Goal: Task Accomplishment & Management: Manage account settings

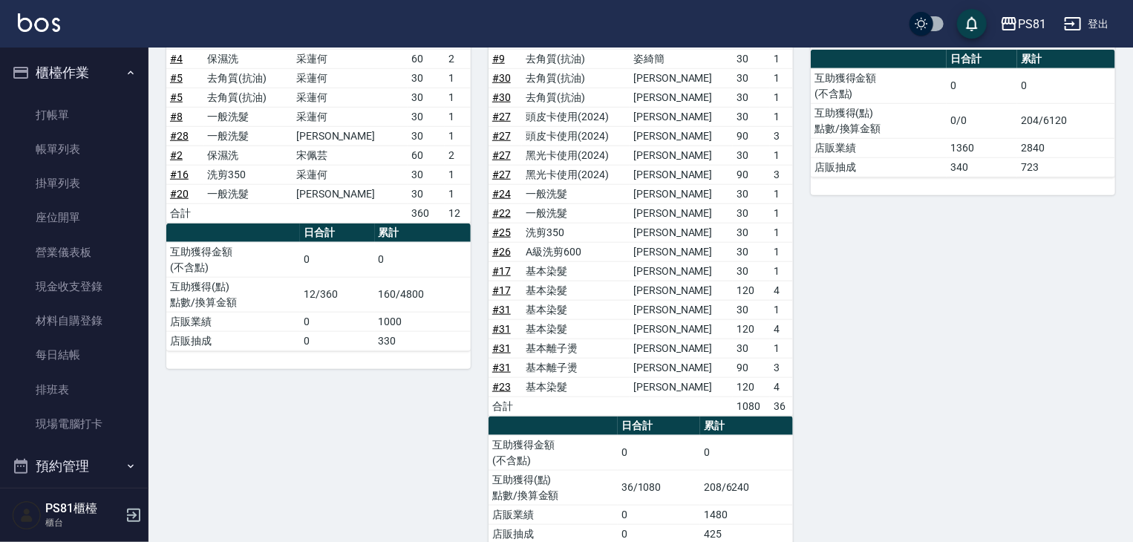
scroll to position [371, 0]
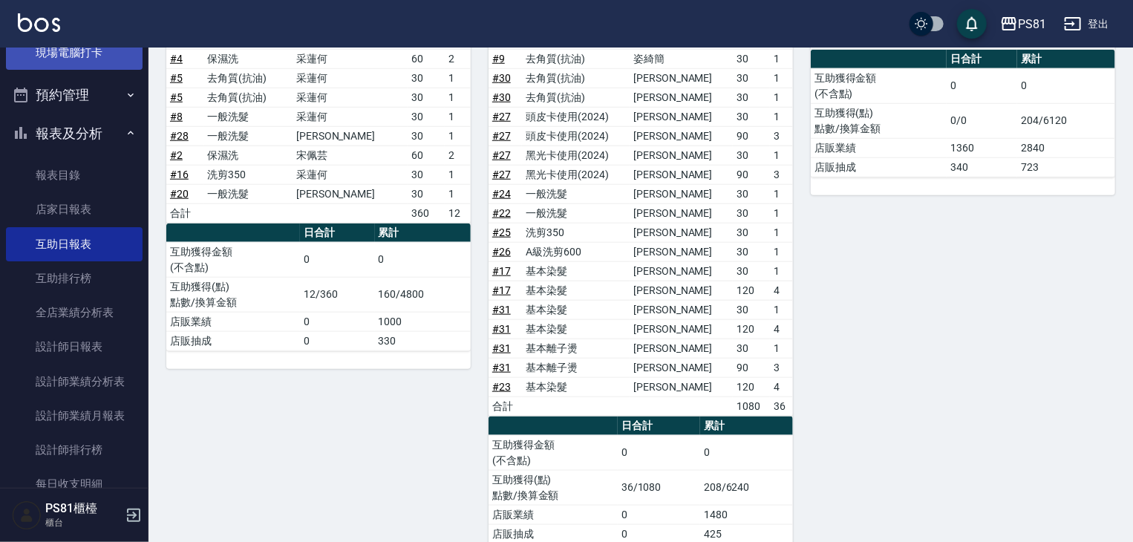
click at [93, 62] on link "現場電腦打卡" at bounding box center [74, 53] width 137 height 34
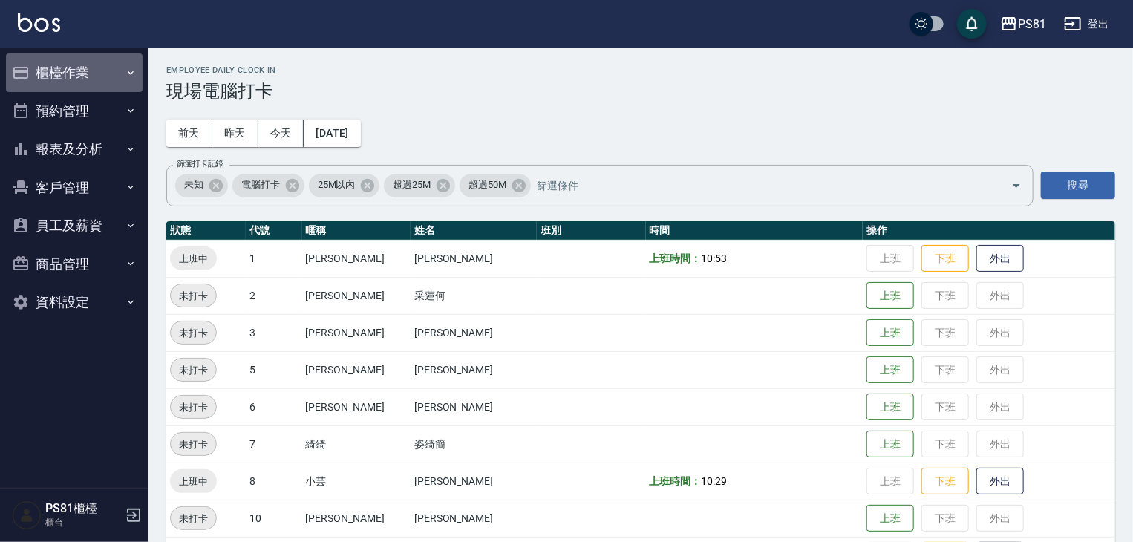
click at [99, 82] on button "櫃檯作業" at bounding box center [74, 72] width 137 height 39
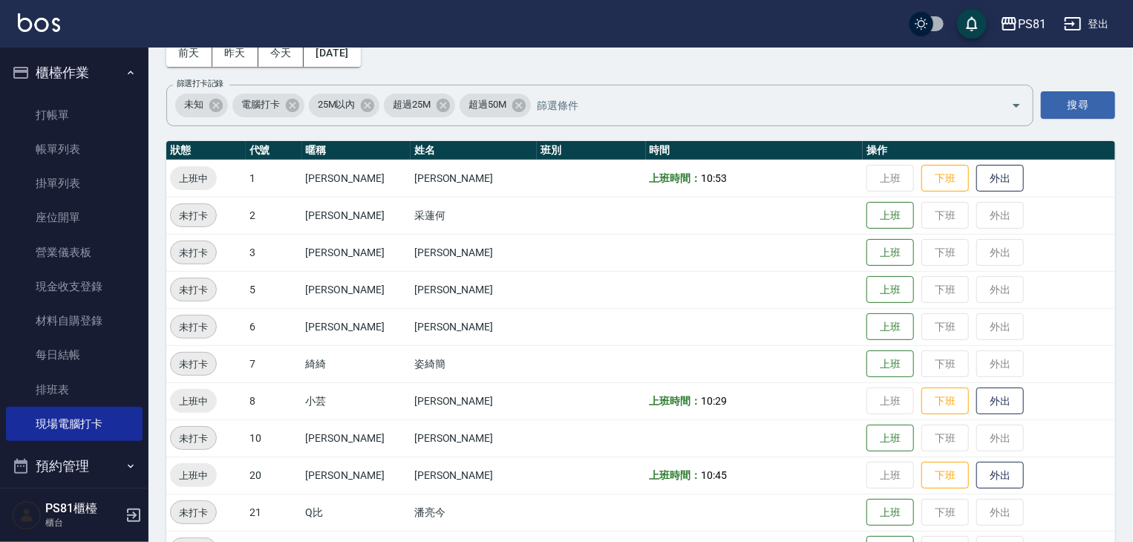
scroll to position [148, 0]
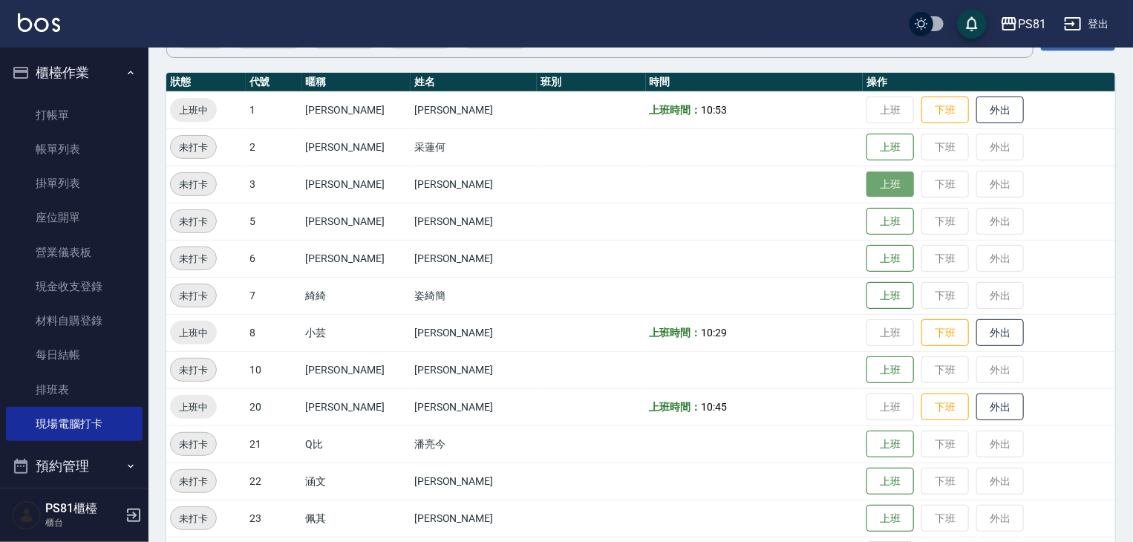
click at [868, 191] on button "上班" at bounding box center [890, 184] width 48 height 26
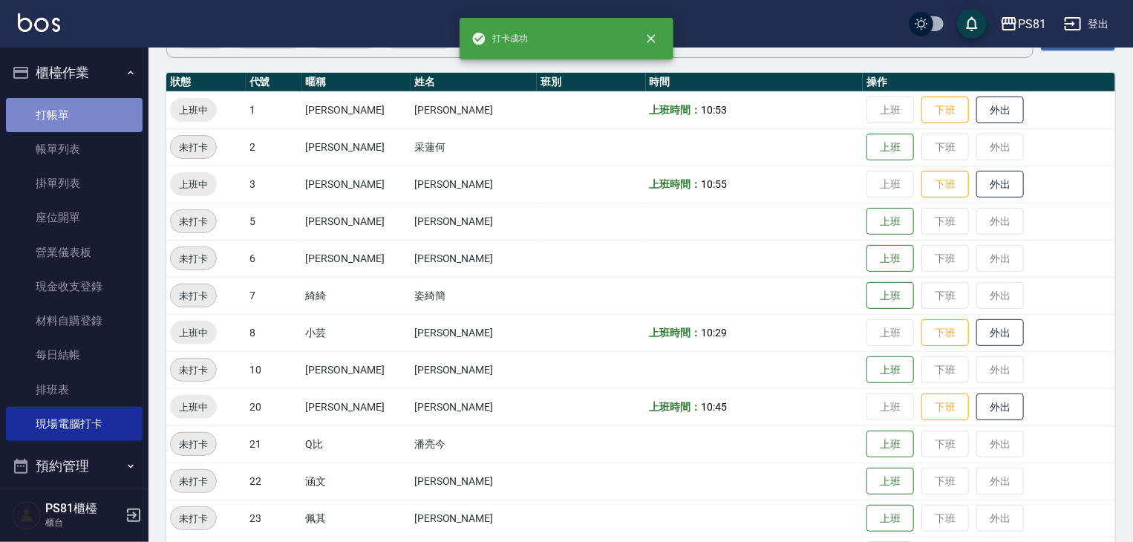
click at [74, 125] on link "打帳單" at bounding box center [74, 115] width 137 height 34
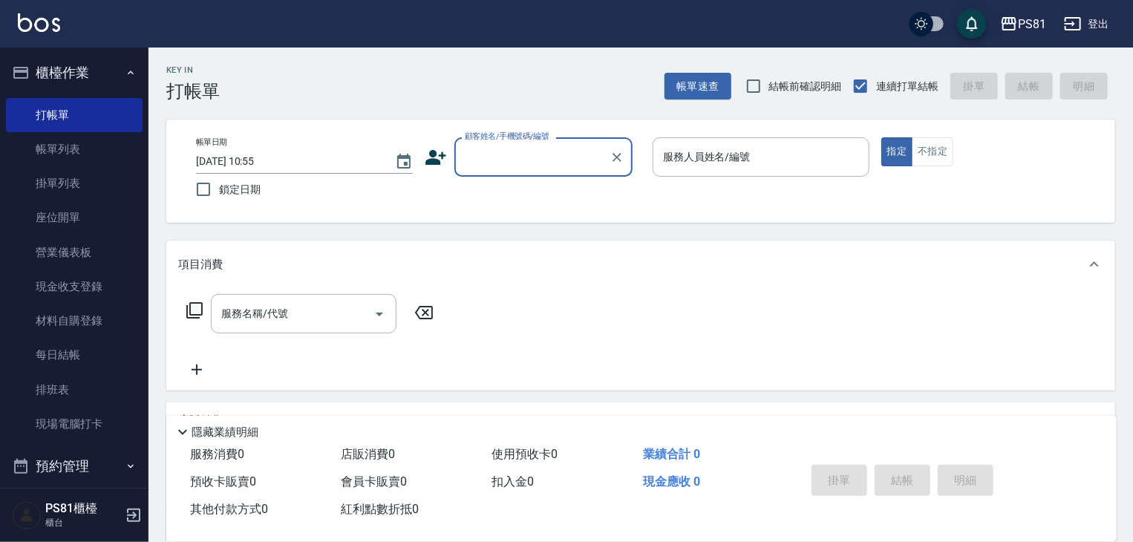
scroll to position [180, 0]
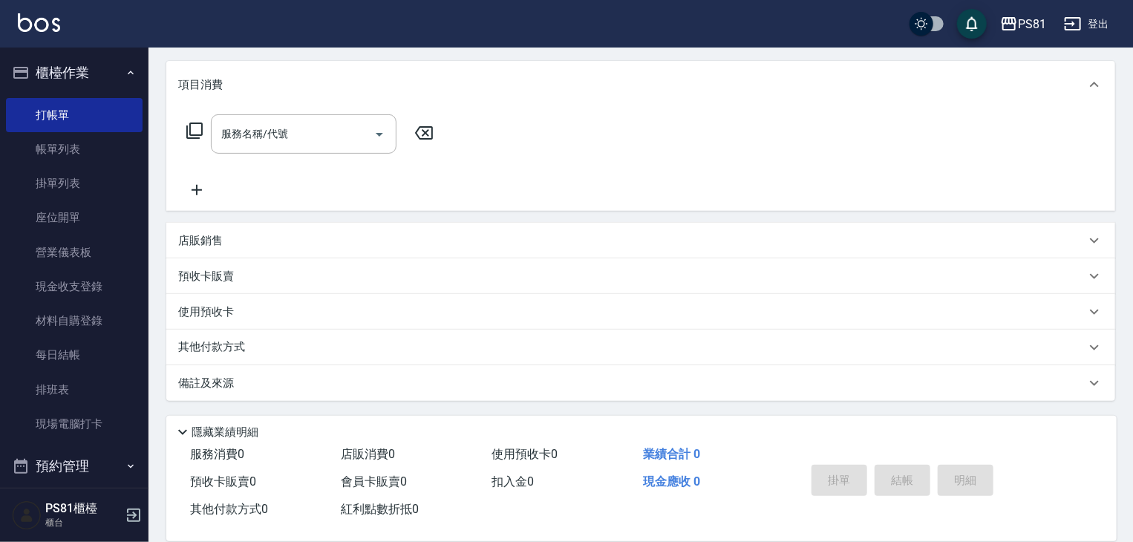
click at [204, 241] on p "店販銷售" at bounding box center [200, 241] width 45 height 16
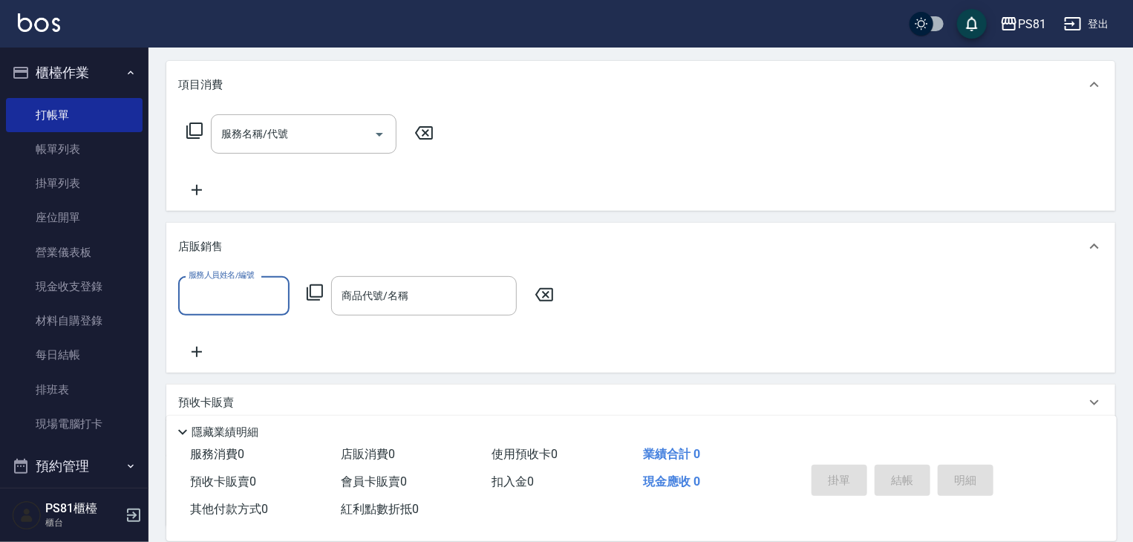
scroll to position [0, 0]
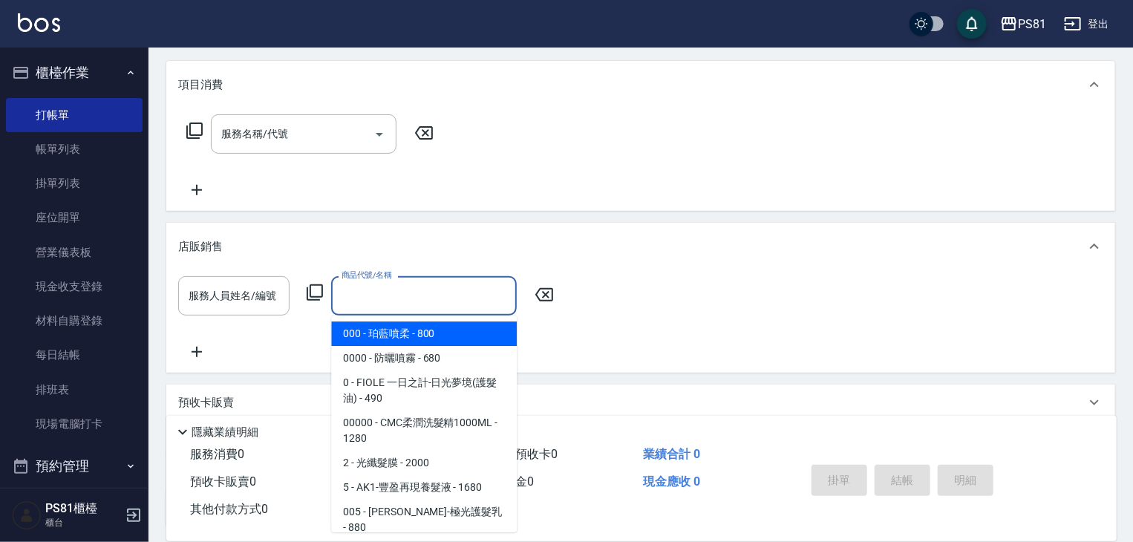
click at [414, 286] on input "商品代號/名稱" at bounding box center [424, 296] width 172 height 26
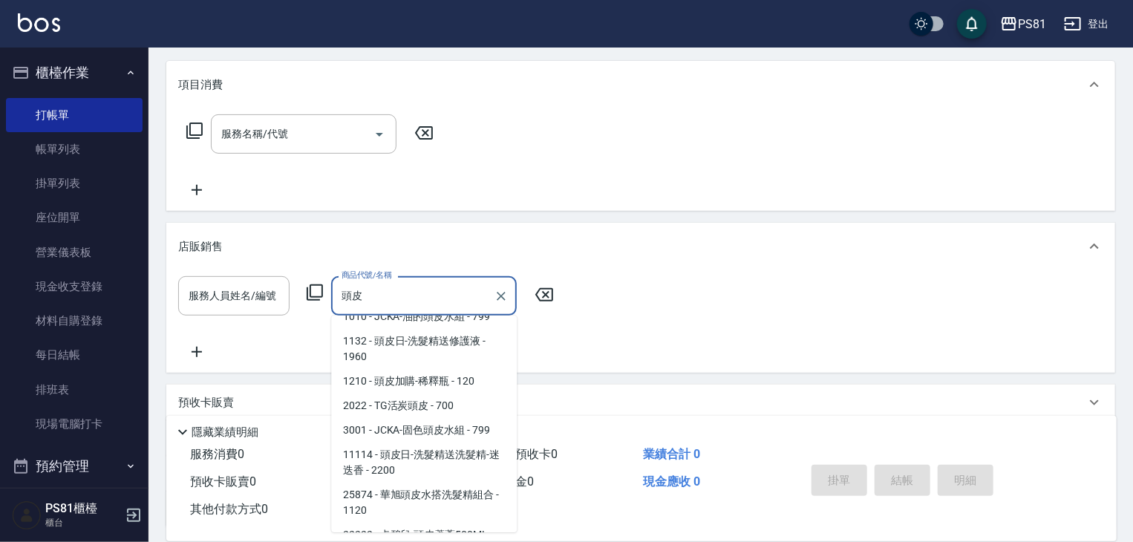
scroll to position [134, 0]
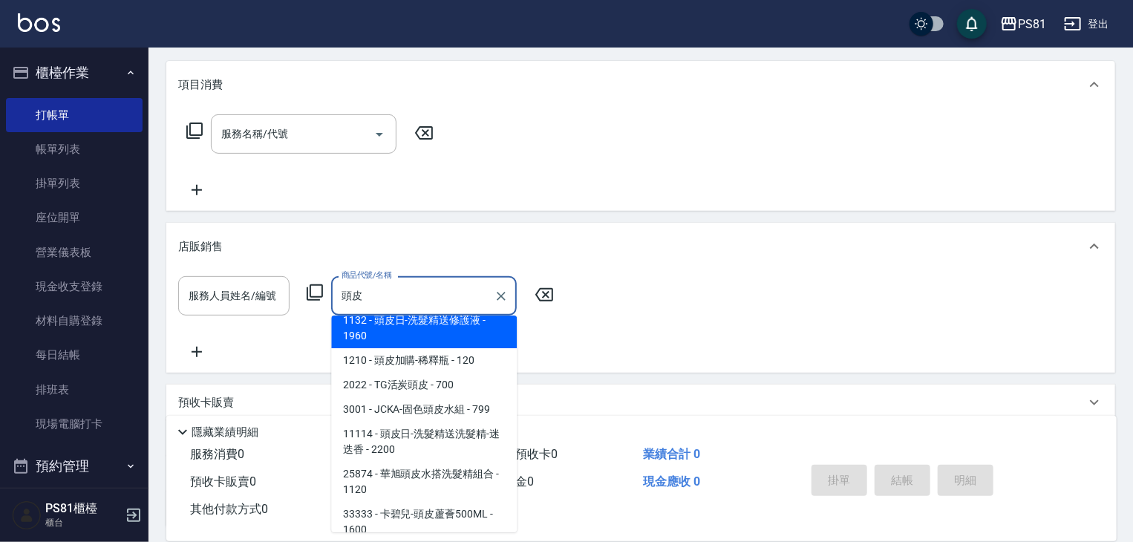
type input "投"
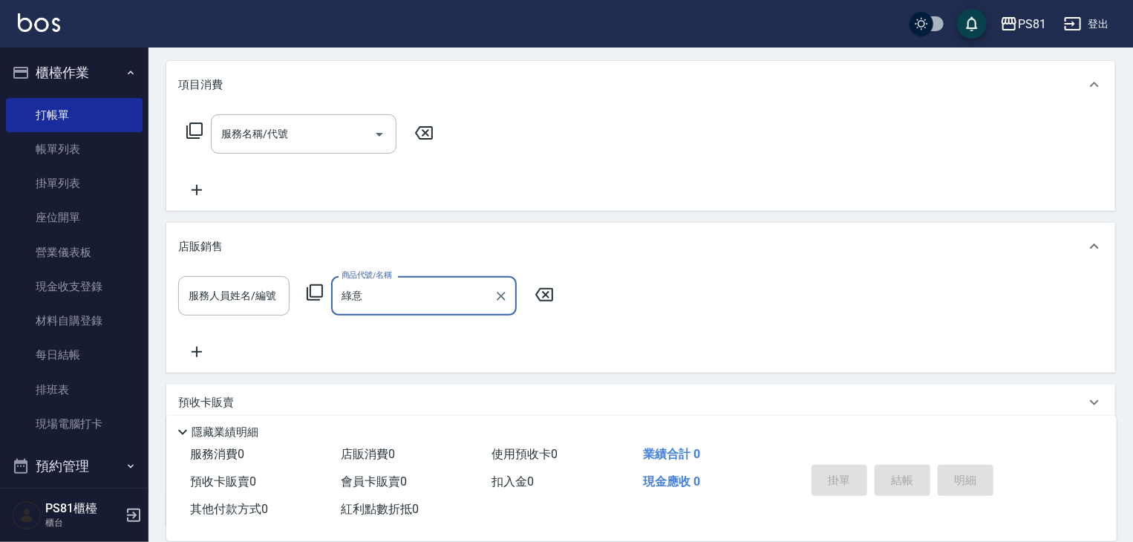
type input "綠"
type input "皮"
type input "頭皮噴"
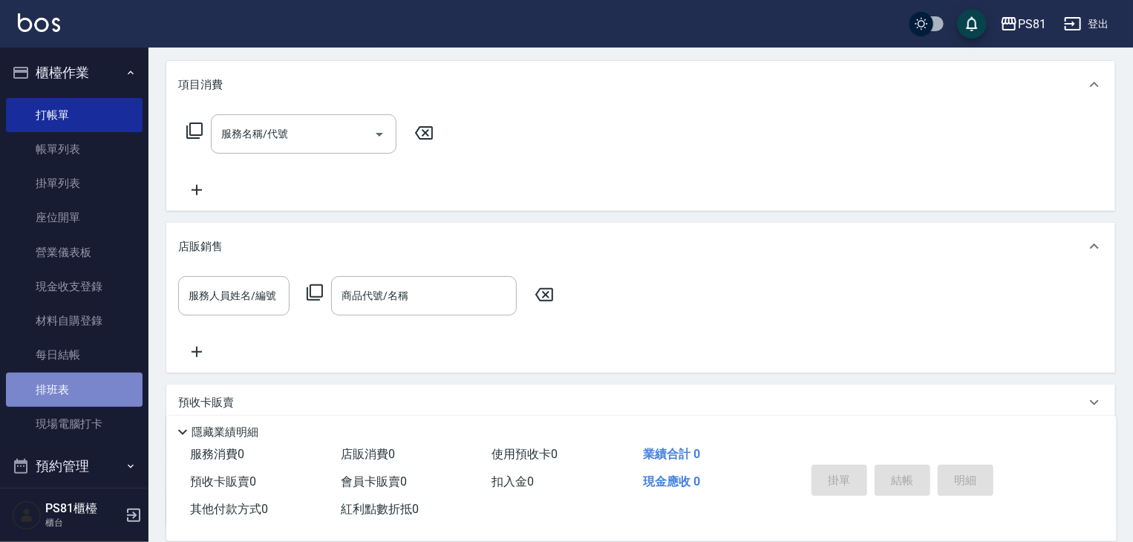
click at [88, 399] on link "排班表" at bounding box center [74, 390] width 137 height 34
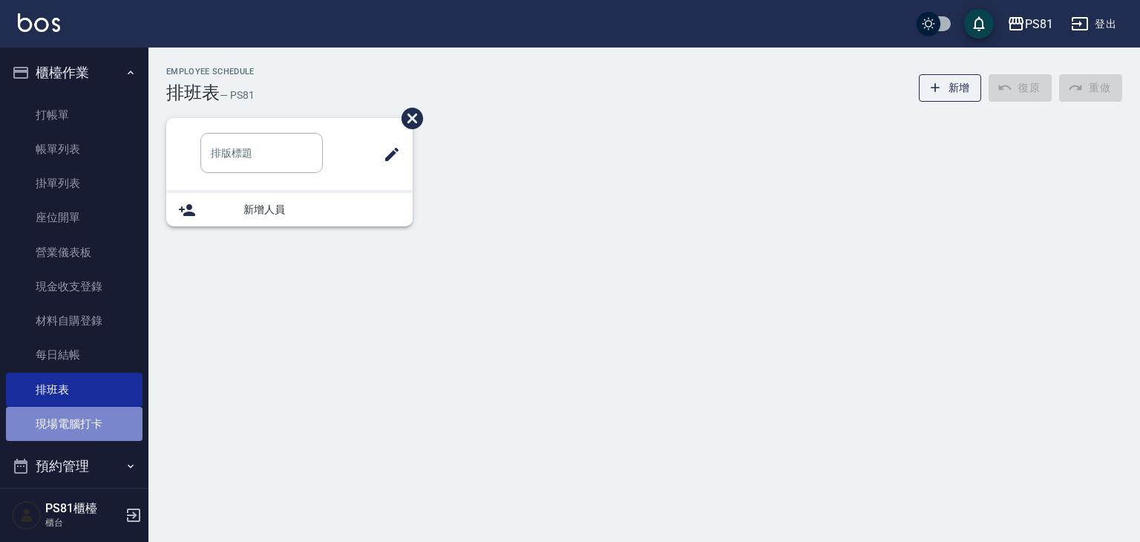
click at [90, 418] on link "現場電腦打卡" at bounding box center [74, 424] width 137 height 34
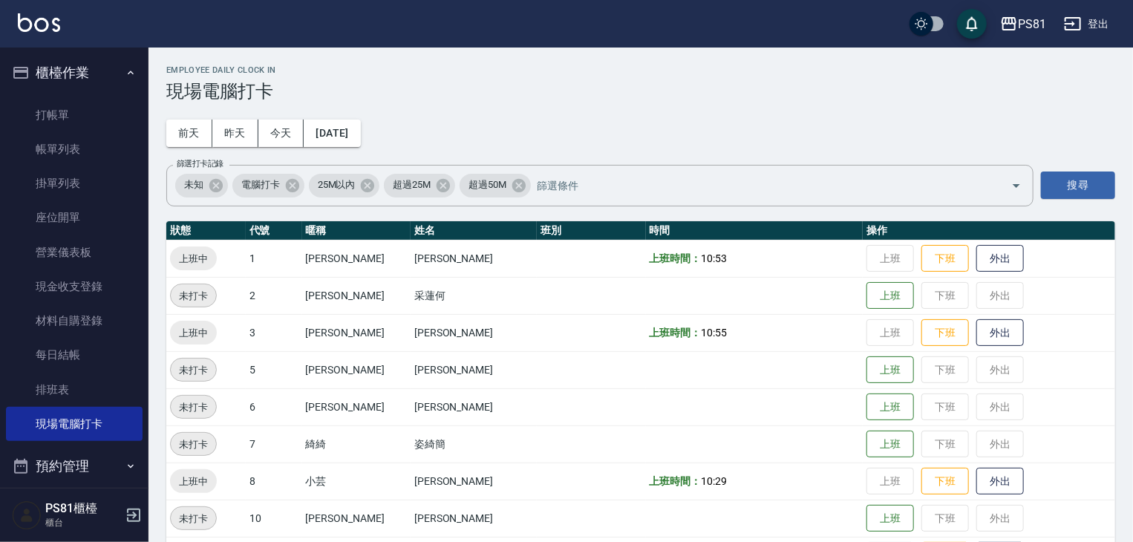
scroll to position [223, 0]
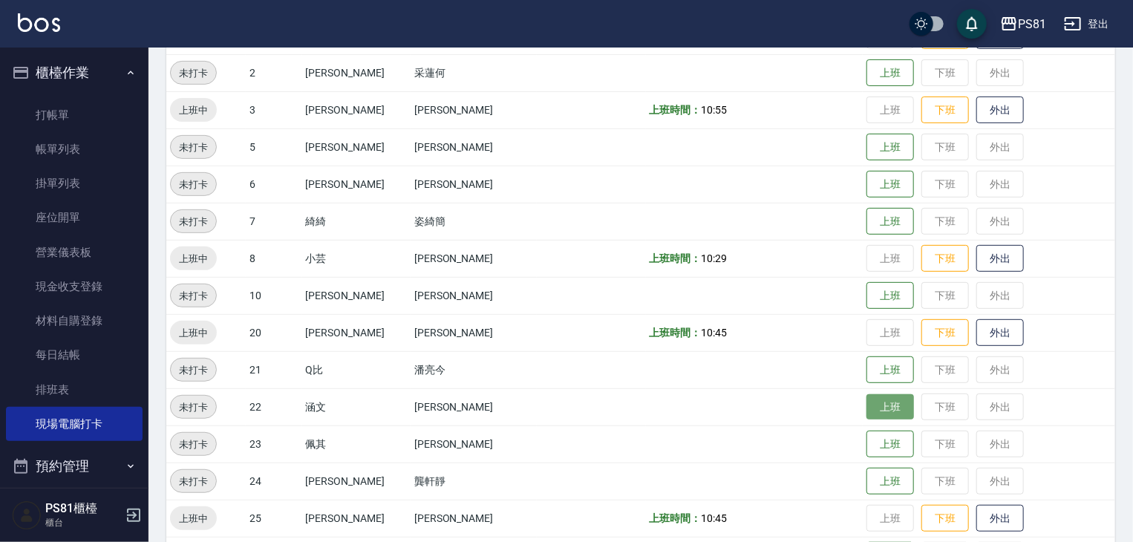
click at [866, 406] on button "上班" at bounding box center [890, 407] width 48 height 26
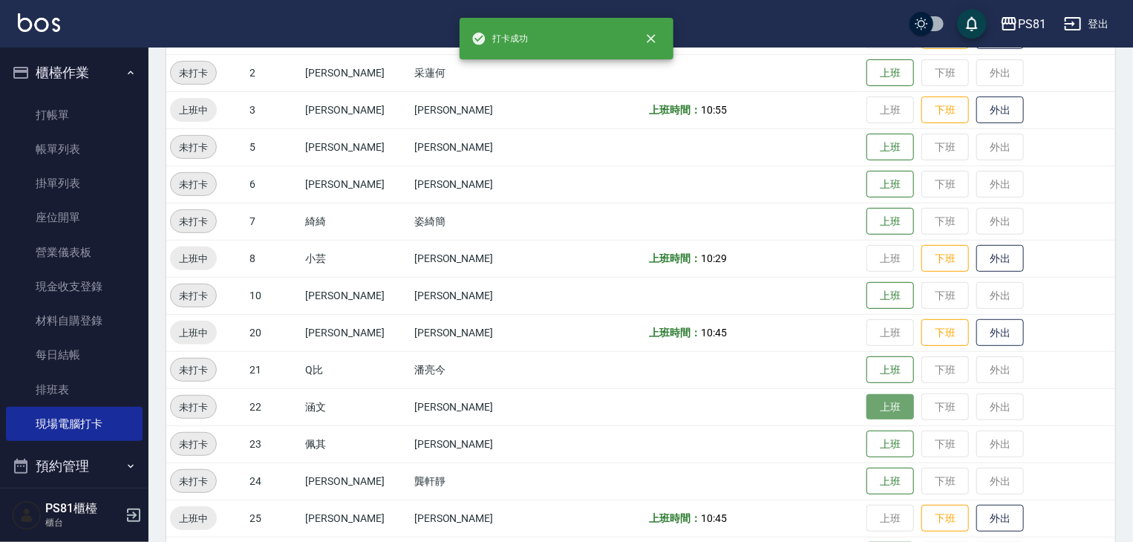
click at [866, 406] on button "上班" at bounding box center [890, 407] width 48 height 26
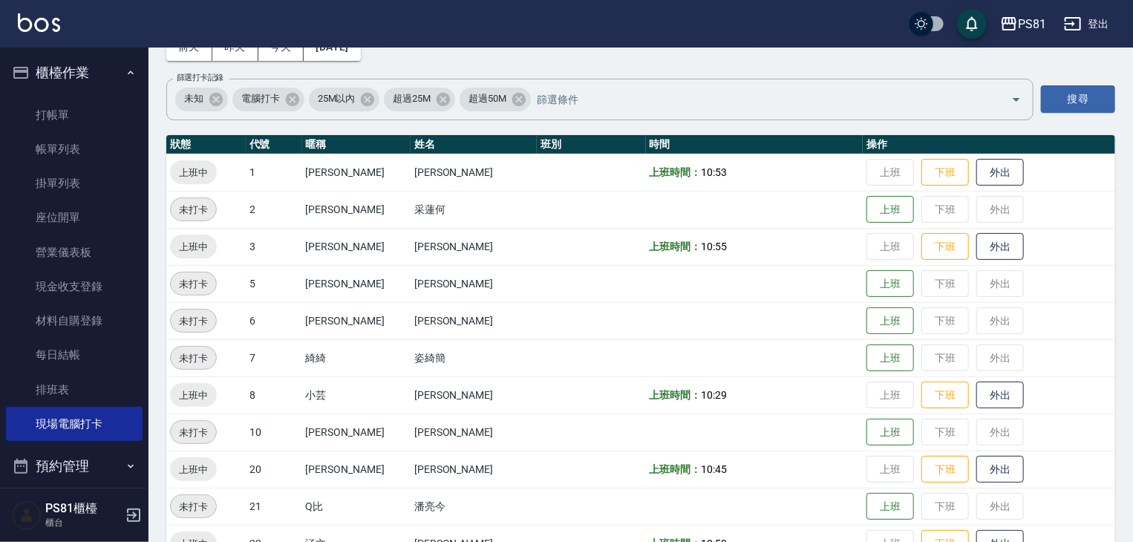
scroll to position [0, 0]
